Goal: Task Accomplishment & Management: Use online tool/utility

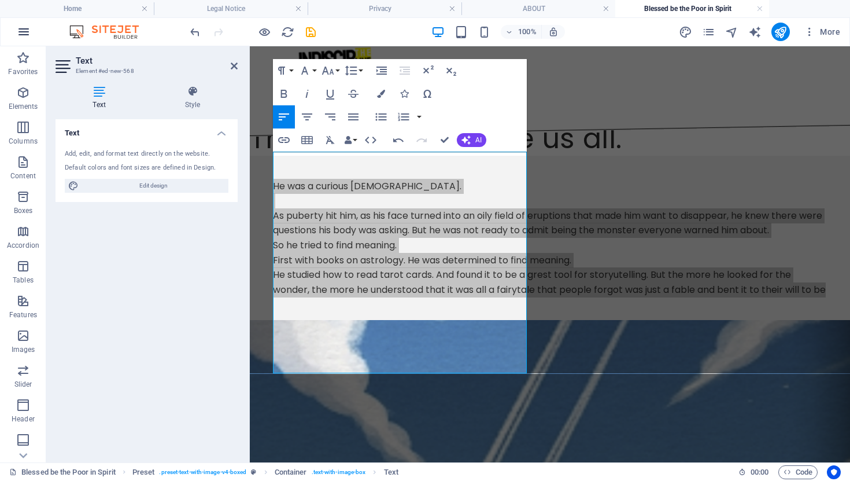
click at [23, 34] on icon "button" at bounding box center [24, 32] width 14 height 14
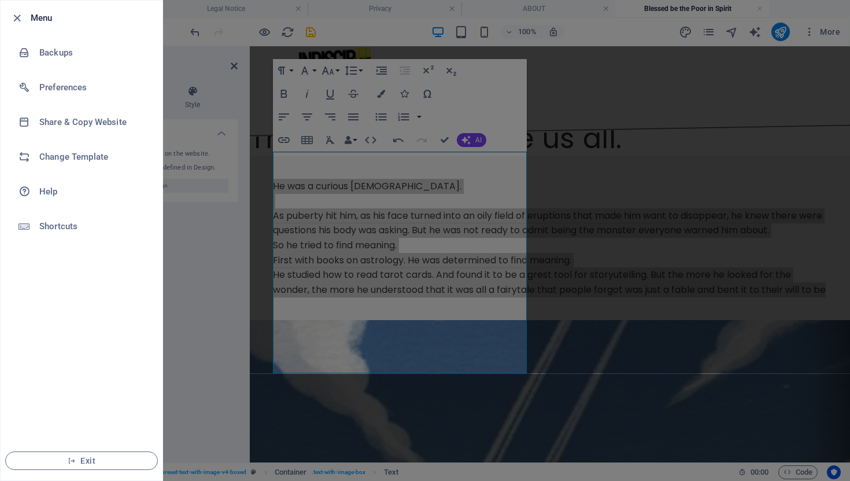
click at [723, 75] on div at bounding box center [425, 240] width 850 height 481
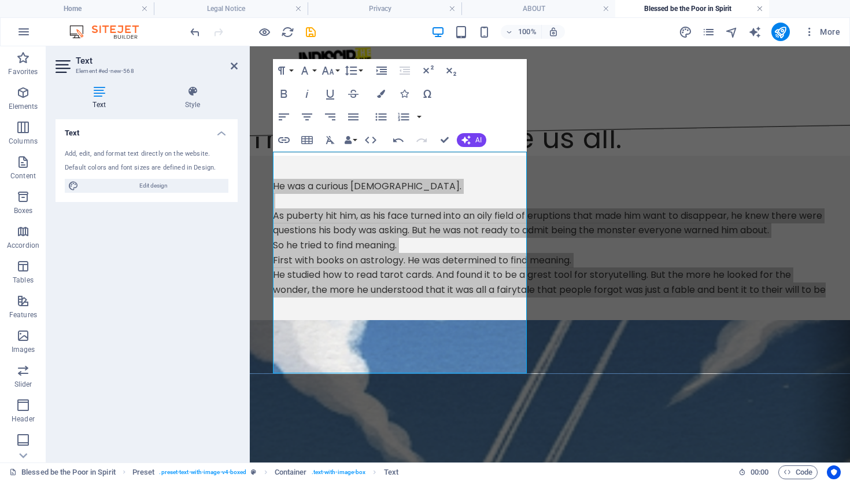
click at [759, 10] on link at bounding box center [760, 8] width 7 height 11
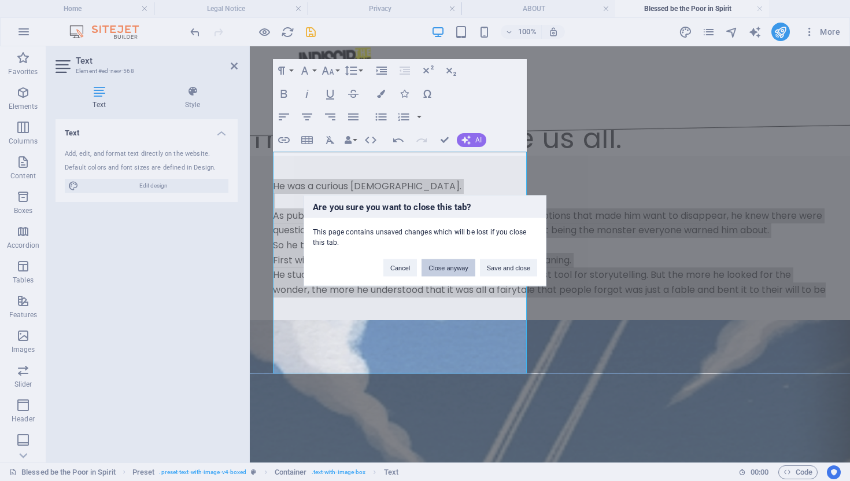
click at [454, 260] on button "Close anyway" at bounding box center [448, 267] width 53 height 17
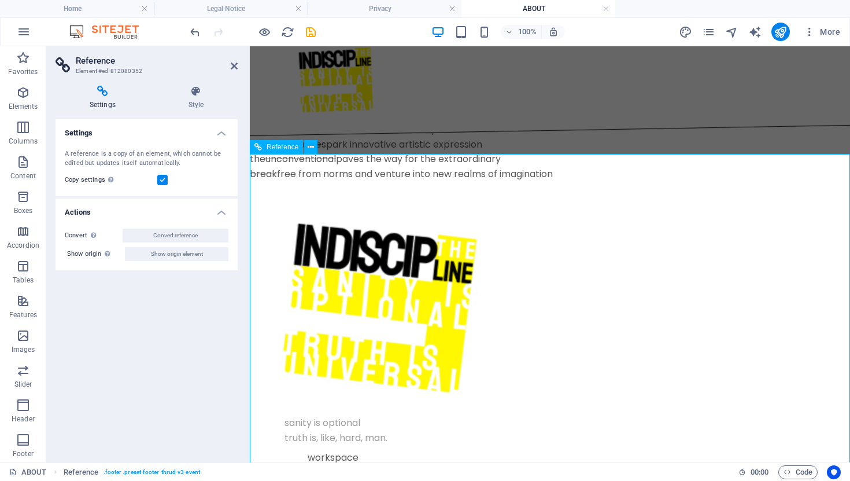
click at [272, 143] on span "Reference" at bounding box center [283, 146] width 32 height 7
click at [309, 143] on icon at bounding box center [311, 147] width 6 height 12
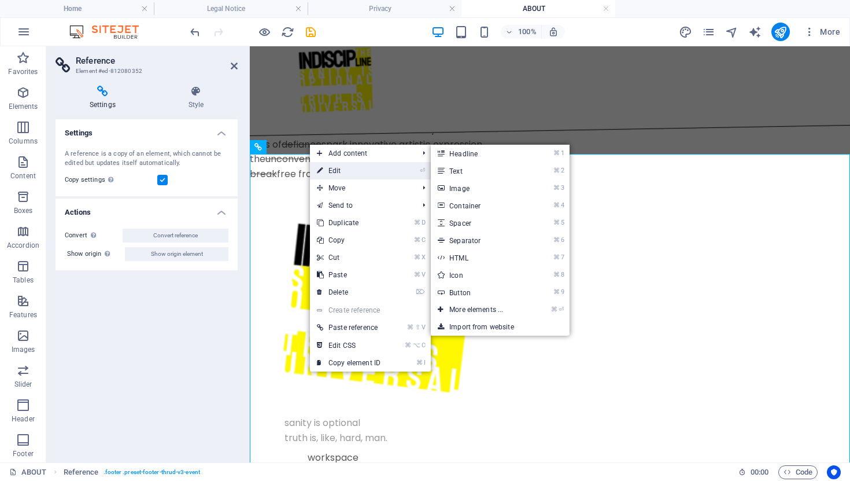
click at [337, 169] on link "⏎ Edit" at bounding box center [349, 170] width 78 height 17
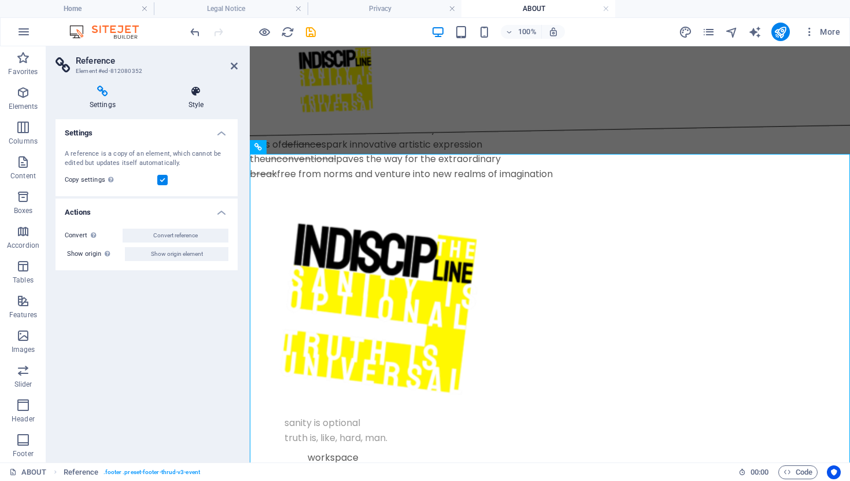
click at [192, 89] on icon at bounding box center [195, 92] width 83 height 12
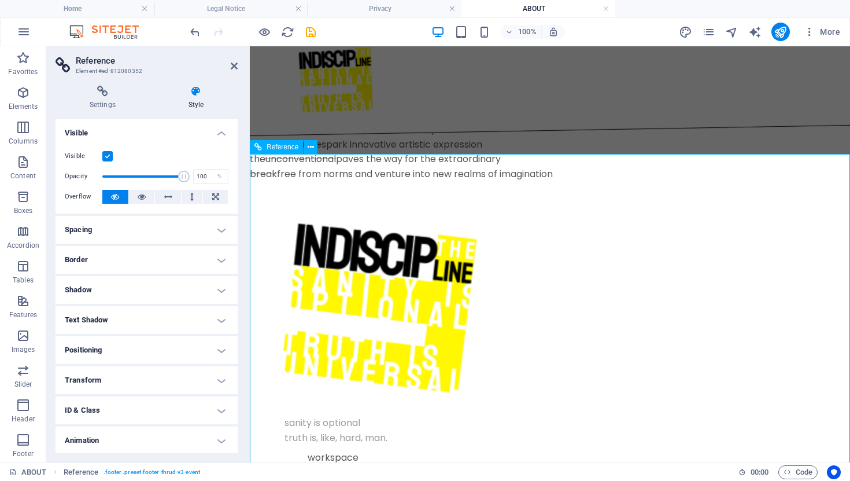
click at [633, 403] on div "sanity is optional truth is, like, hard, man. workspace" at bounding box center [550, 403] width 531 height 349
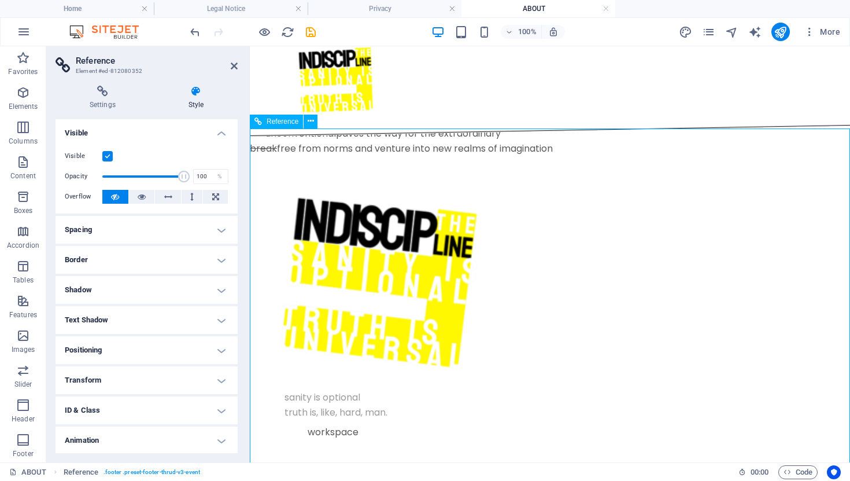
drag, startPoint x: 599, startPoint y: 449, endPoint x: 613, endPoint y: 213, distance: 235.9
click at [645, 164] on div "sanity is optional truth is, like, hard, man. workspace Privacy Policy Legal No…" at bounding box center [550, 405] width 600 height 498
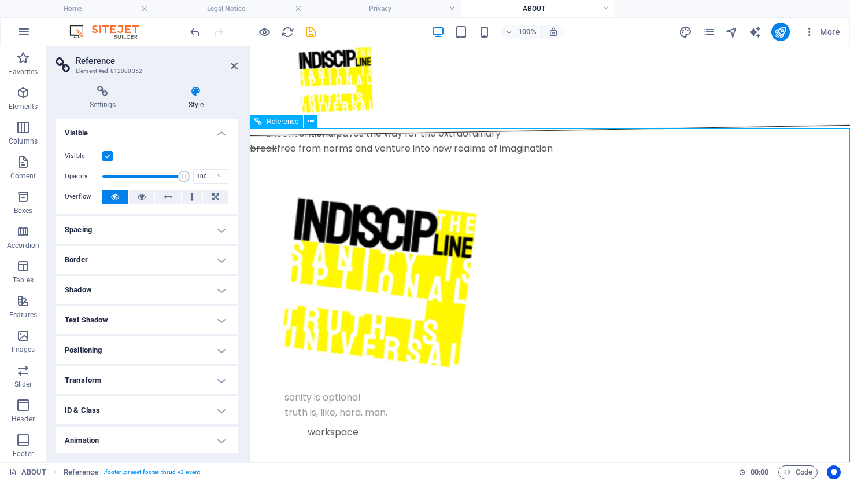
click at [234, 65] on icon at bounding box center [234, 65] width 7 height 9
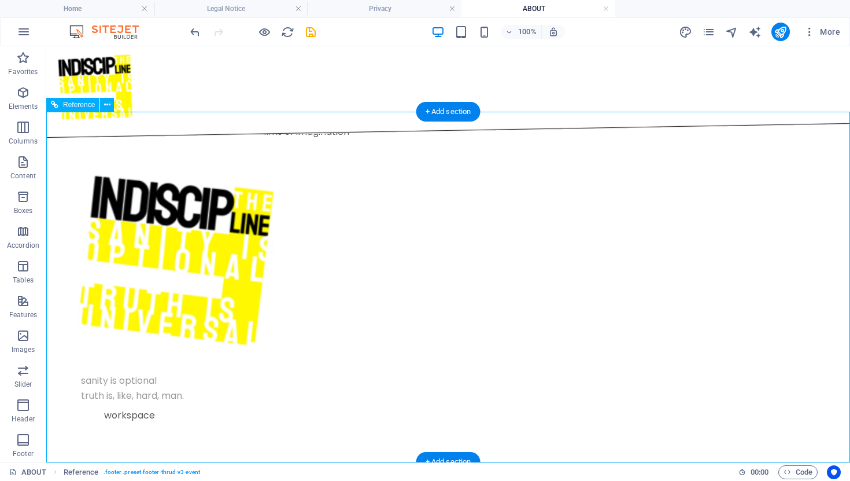
scroll to position [0, 0]
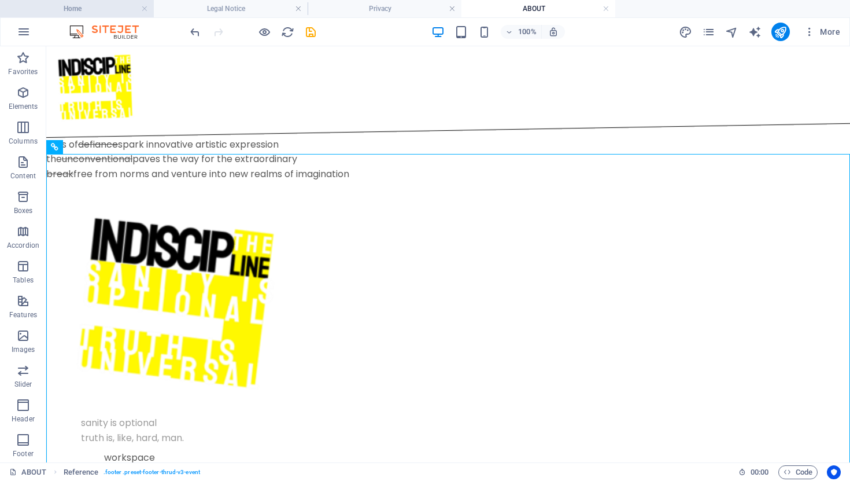
click at [127, 1] on li "Home" at bounding box center [77, 8] width 154 height 17
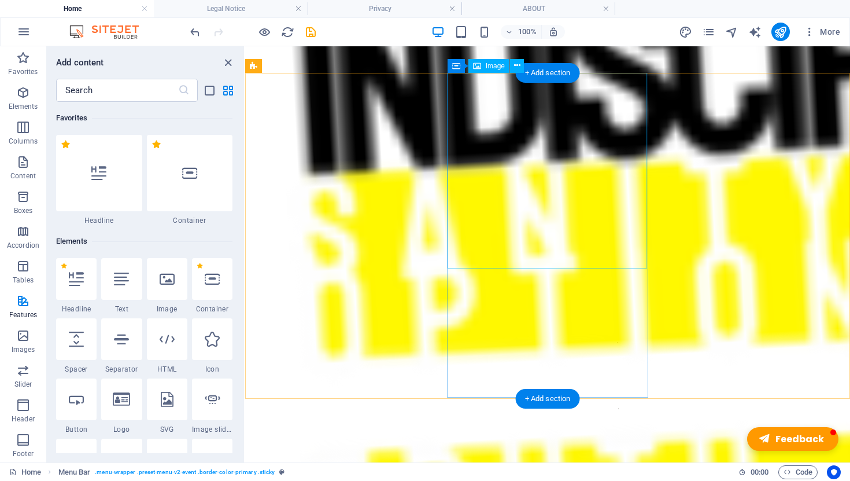
scroll to position [1222, 0]
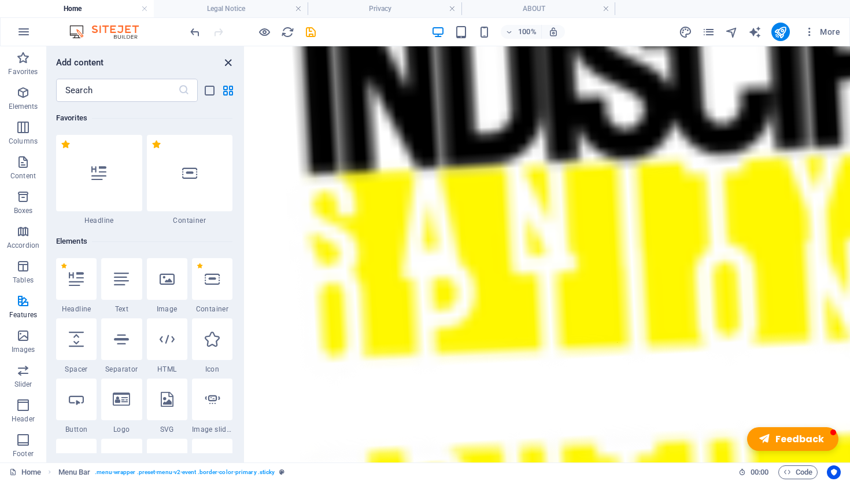
click at [226, 59] on icon "close panel" at bounding box center [228, 62] width 13 height 13
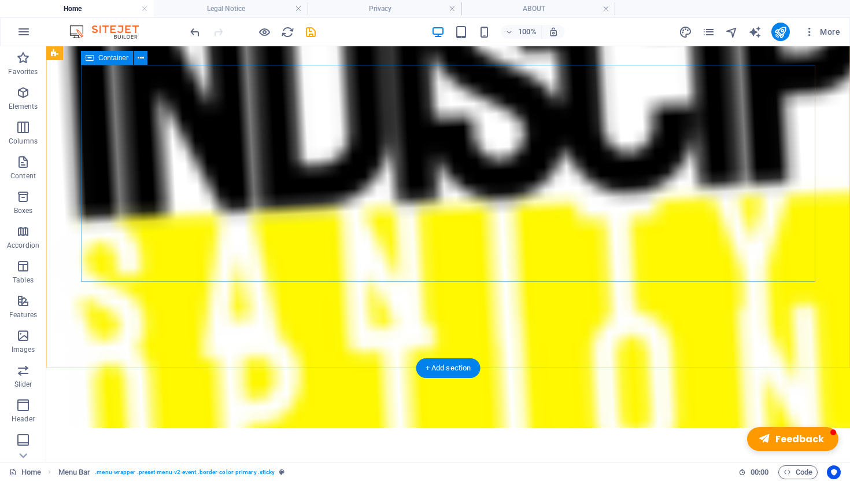
scroll to position [1903, 0]
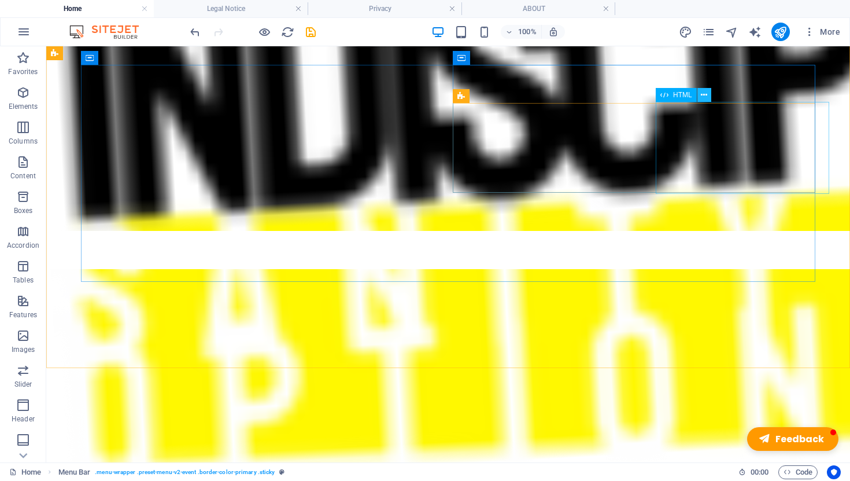
click at [702, 94] on icon at bounding box center [704, 95] width 6 height 12
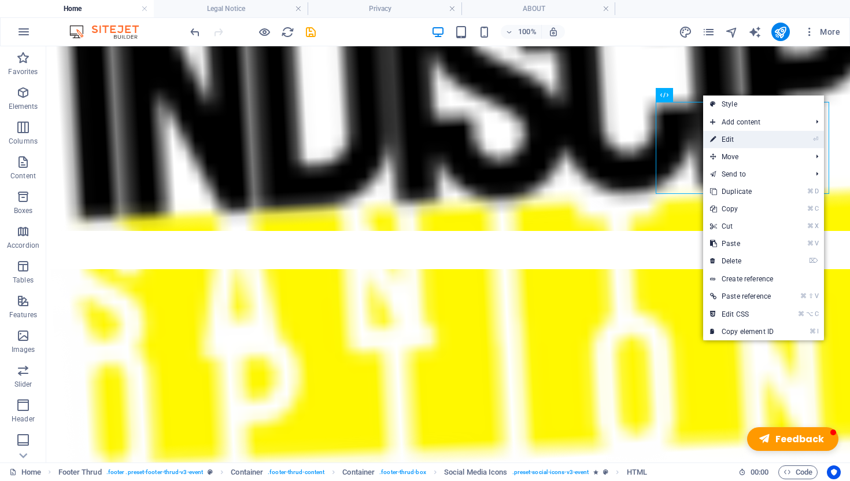
click at [723, 134] on link "⏎ Edit" at bounding box center [742, 139] width 78 height 17
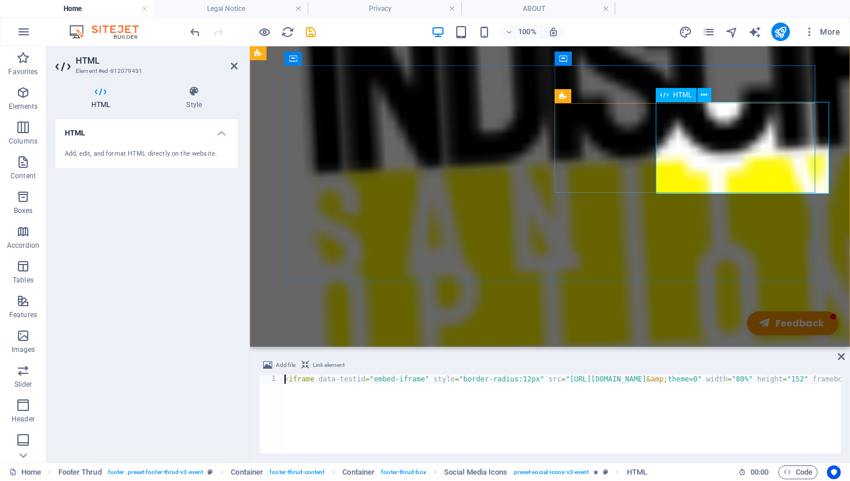
scroll to position [1660, 0]
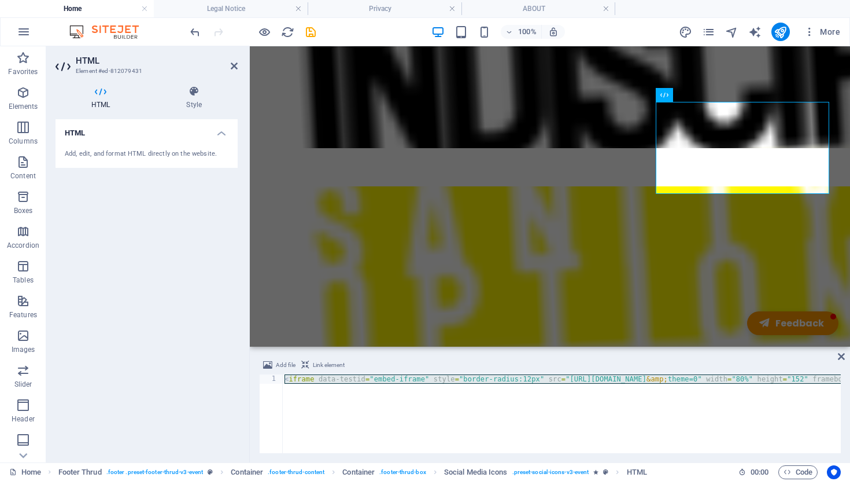
type textarea "<iframe data-testid="embed-iframe" style="border-radius:12px" src="https://open…"
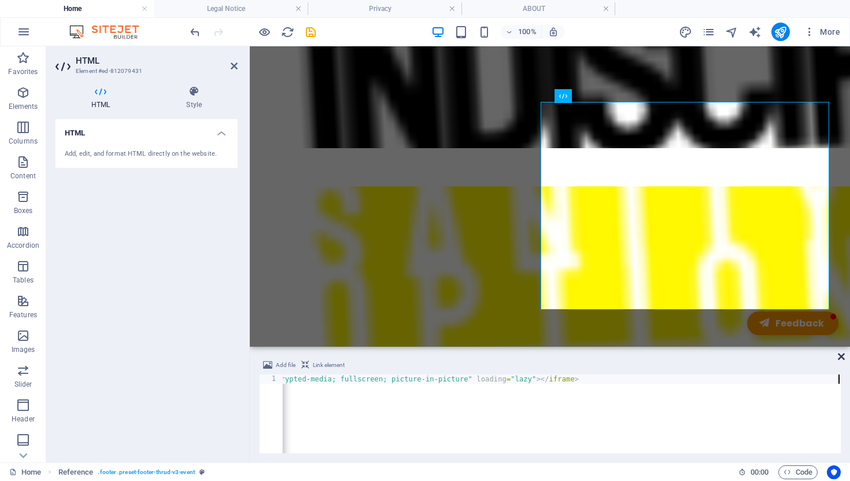
click at [840, 353] on icon at bounding box center [841, 356] width 7 height 9
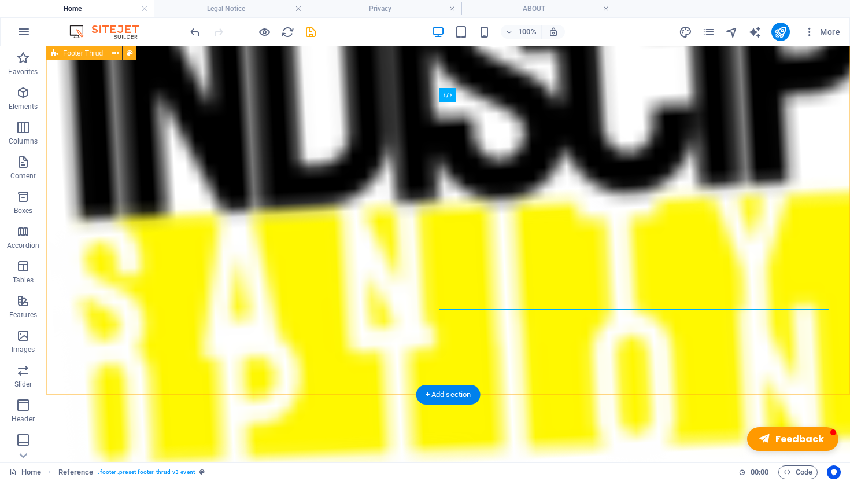
scroll to position [1903, 0]
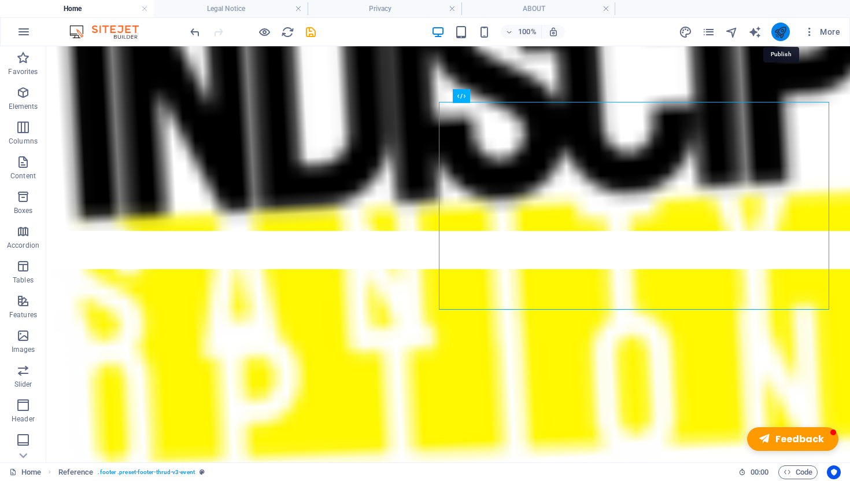
click at [782, 27] on icon "publish" at bounding box center [780, 31] width 13 height 13
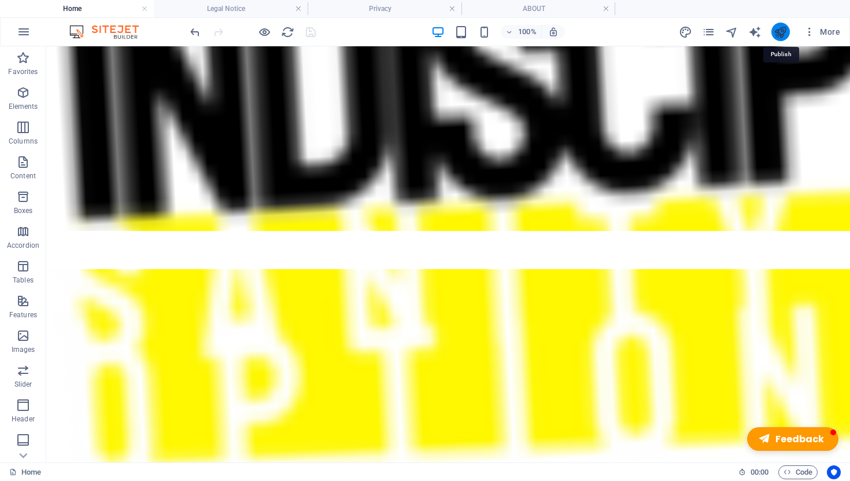
click at [781, 32] on icon "publish" at bounding box center [780, 31] width 13 height 13
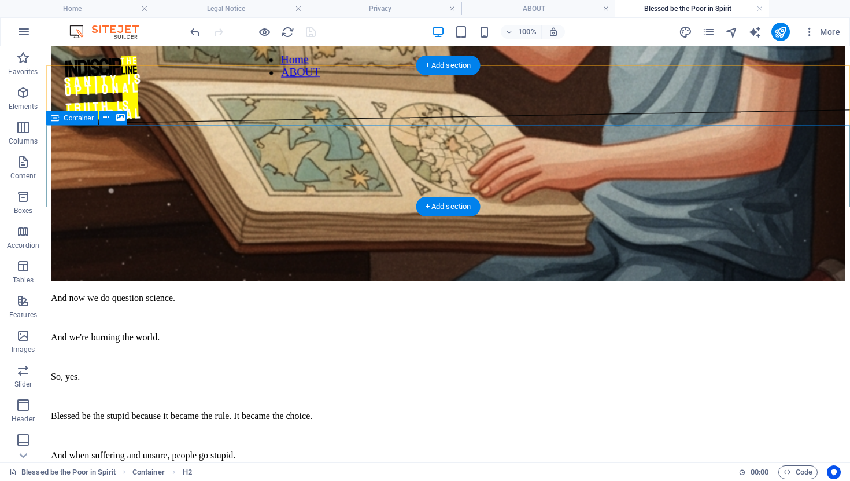
scroll to position [4007, 0]
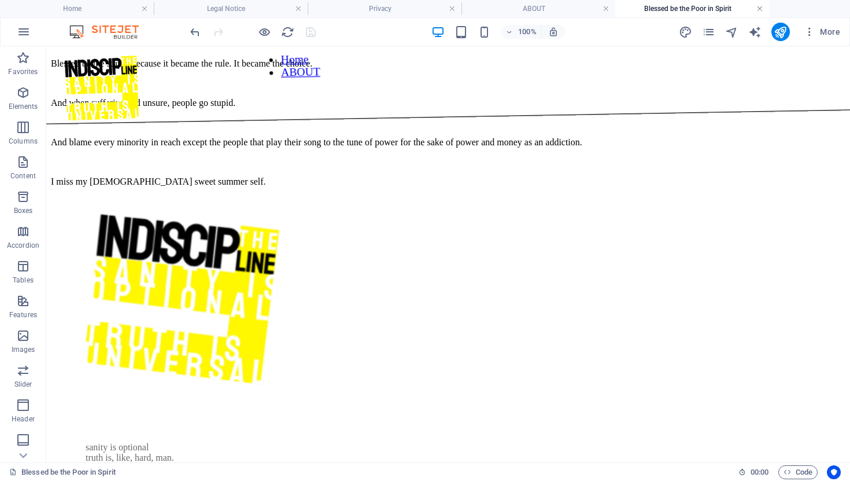
click at [761, 9] on link at bounding box center [760, 8] width 7 height 11
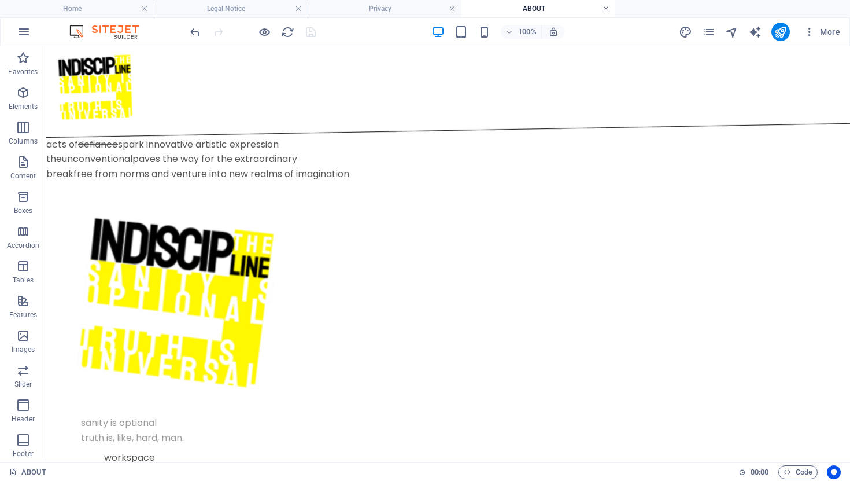
click at [606, 4] on link at bounding box center [606, 8] width 7 height 11
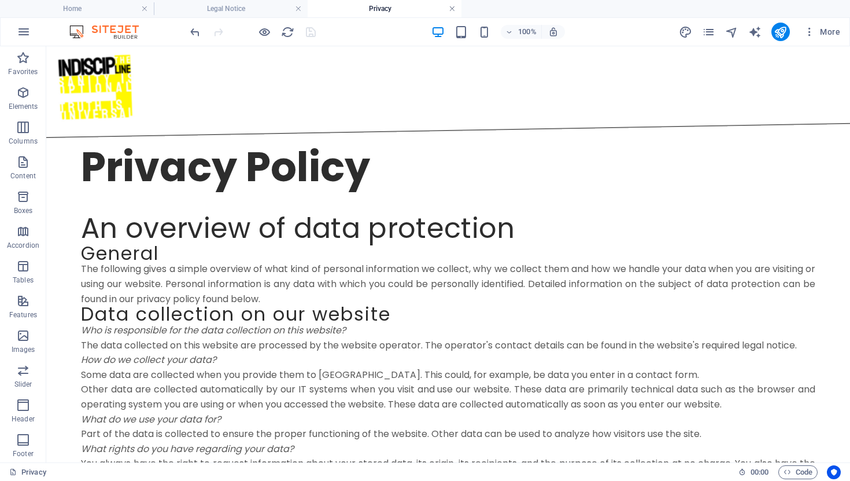
click at [454, 5] on link at bounding box center [452, 8] width 7 height 11
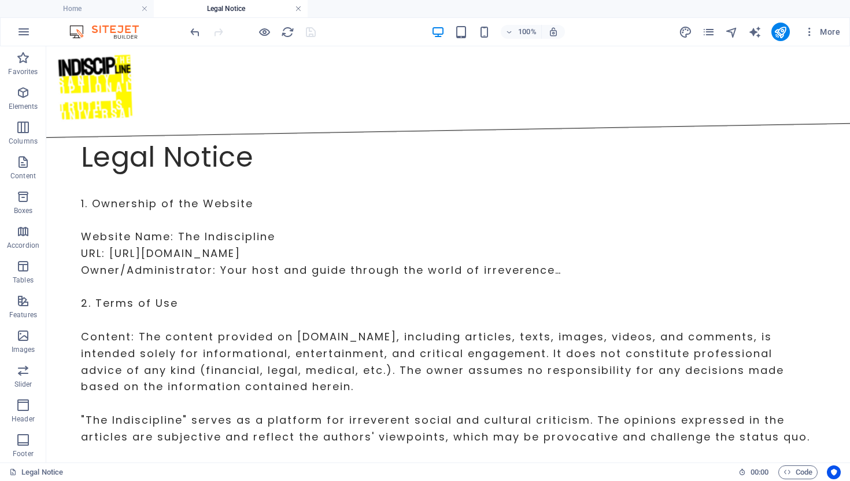
click at [296, 7] on link at bounding box center [298, 8] width 7 height 11
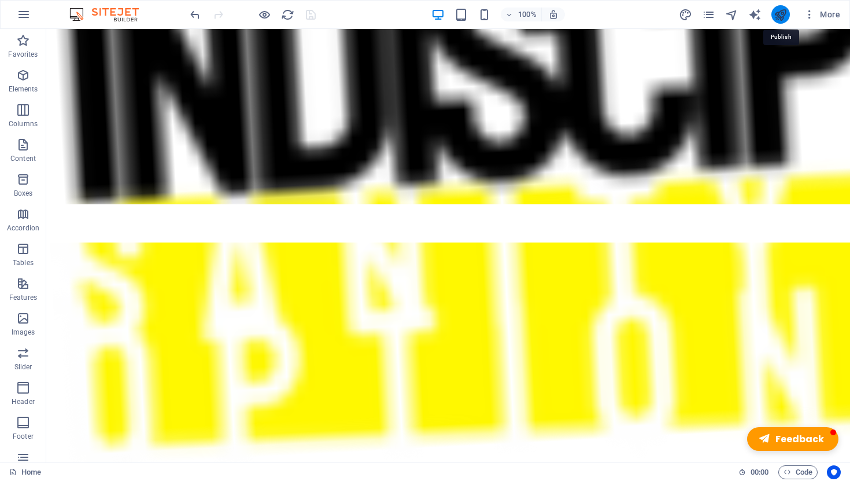
click at [780, 10] on icon "publish" at bounding box center [780, 14] width 13 height 13
